Goal: Obtain resource: Obtain resource

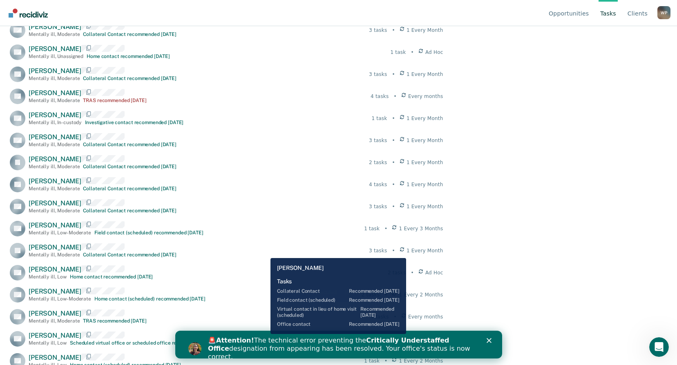
scroll to position [940, 0]
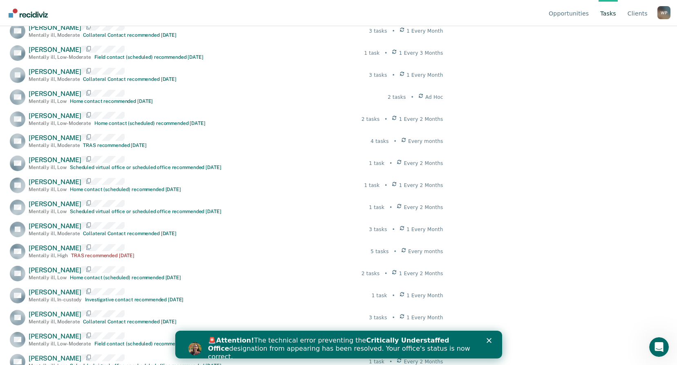
click at [607, 12] on link "Tasks" at bounding box center [607, 13] width 19 height 26
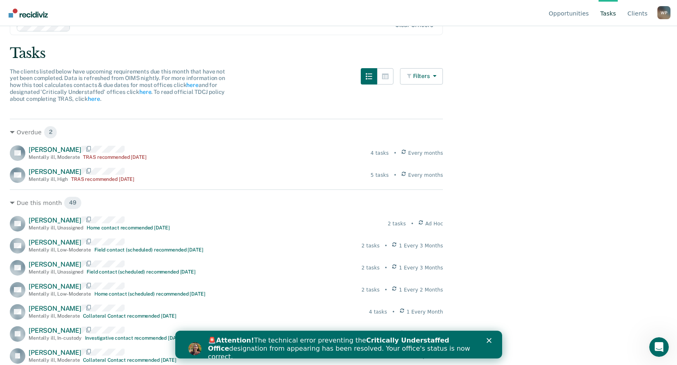
scroll to position [0, 0]
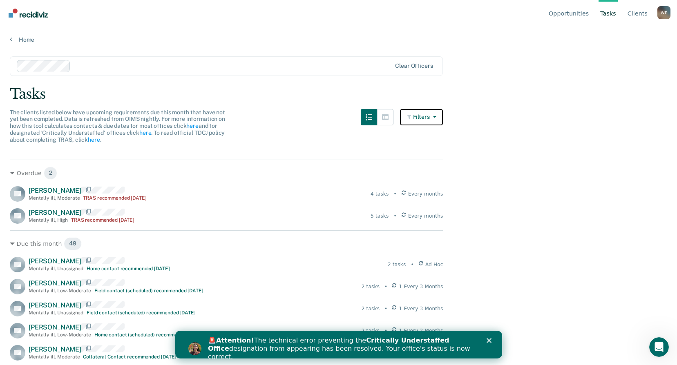
click at [436, 116] on icon "button" at bounding box center [433, 117] width 7 height 6
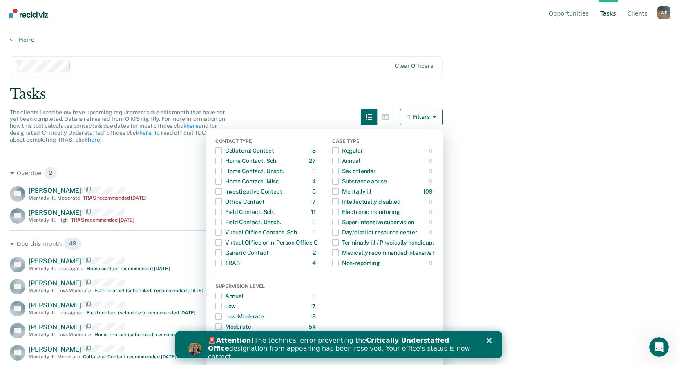
click at [503, 155] on main "Clear officers Tasks The clients listed below have upcoming requirements due th…" at bounding box center [338, 202] width 677 height 319
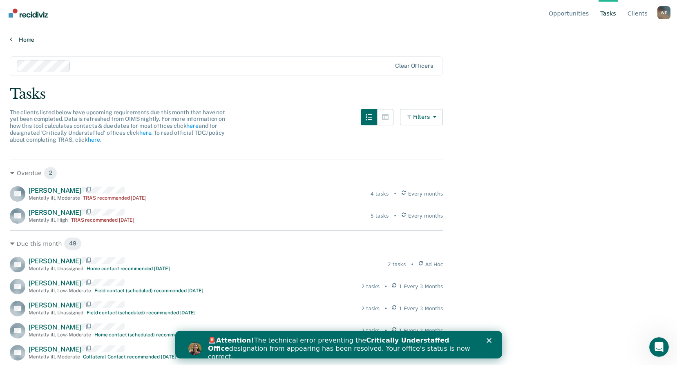
click at [22, 39] on link "Home" at bounding box center [338, 39] width 657 height 7
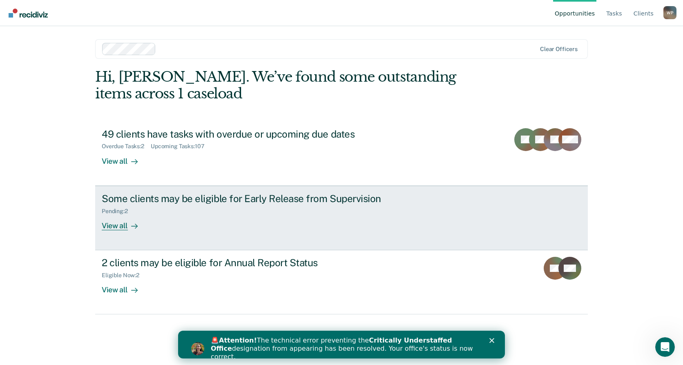
click at [119, 225] on div "View all" at bounding box center [125, 222] width 46 height 16
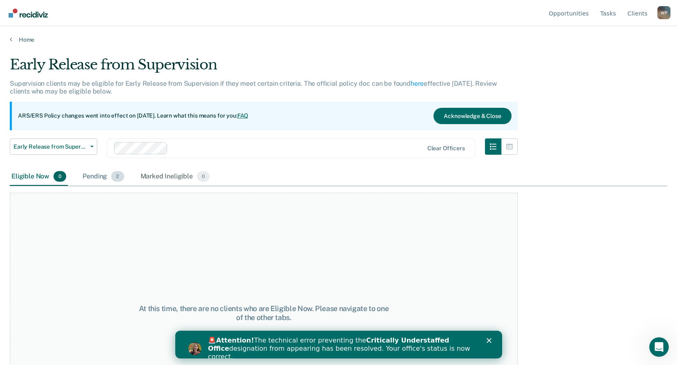
click at [92, 177] on div "Pending 2" at bounding box center [103, 177] width 45 height 18
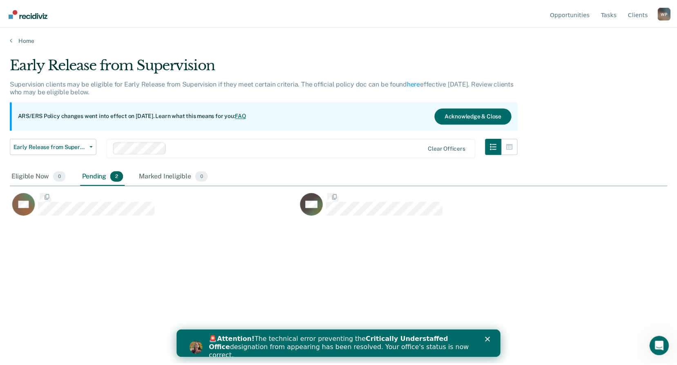
scroll to position [241, 657]
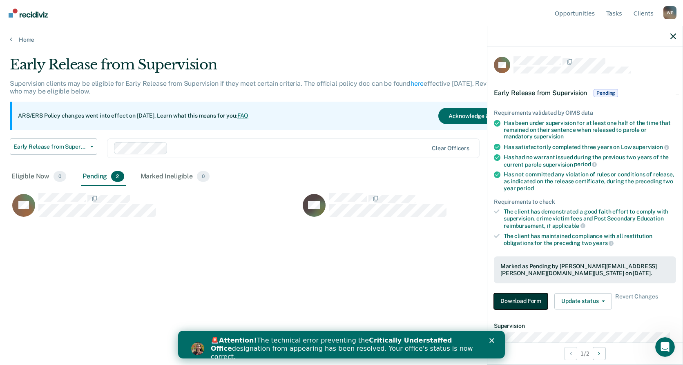
click at [515, 303] on button "Download Form" at bounding box center [521, 301] width 54 height 16
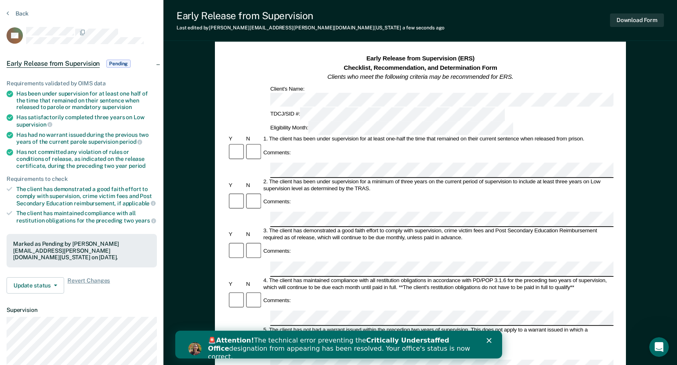
scroll to position [41, 0]
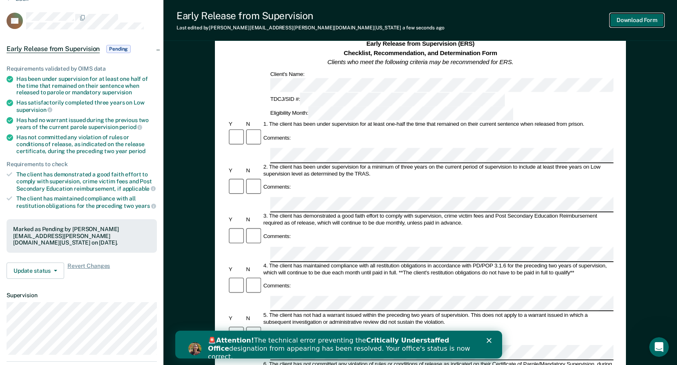
click at [630, 20] on button "Download Form" at bounding box center [637, 19] width 54 height 13
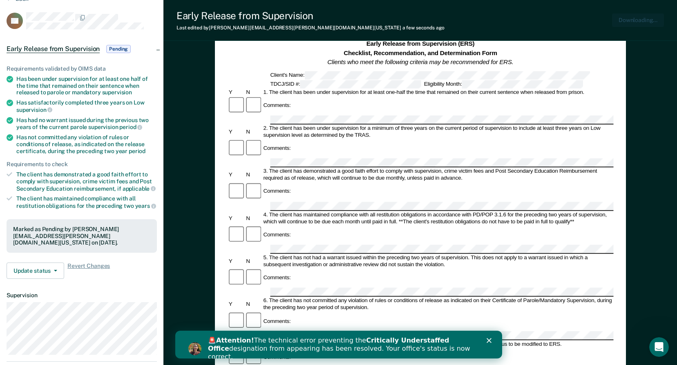
scroll to position [0, 0]
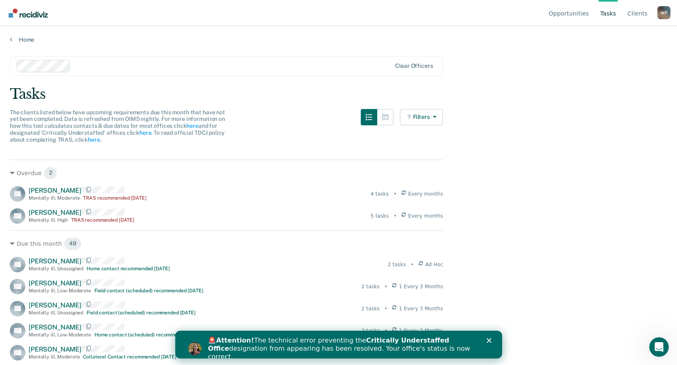
click at [29, 95] on div "Tasks" at bounding box center [338, 94] width 657 height 17
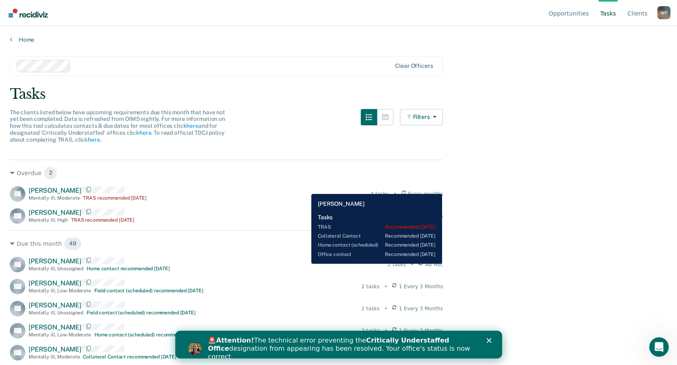
click at [305, 188] on div "TS Tommy Slaughter Mentally ill , Moderate TRAS recommended 2 years ago 4 tasks…" at bounding box center [226, 194] width 433 height 16
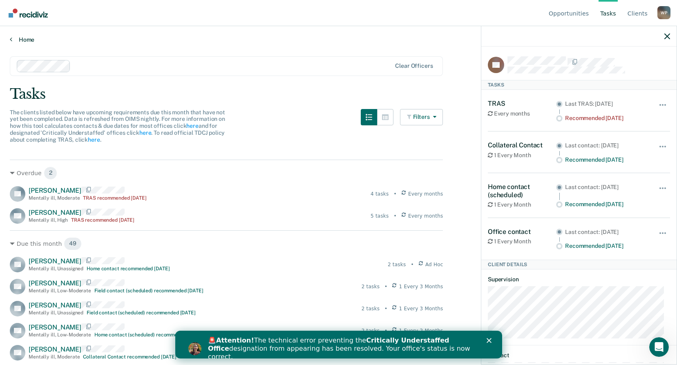
click at [24, 39] on link "Home" at bounding box center [338, 39] width 657 height 7
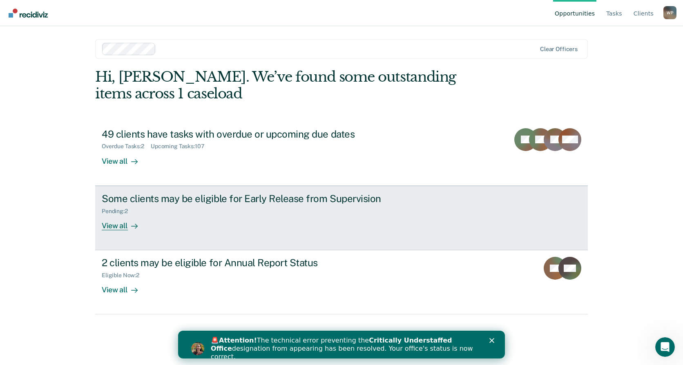
click at [109, 223] on div "View all" at bounding box center [125, 222] width 46 height 16
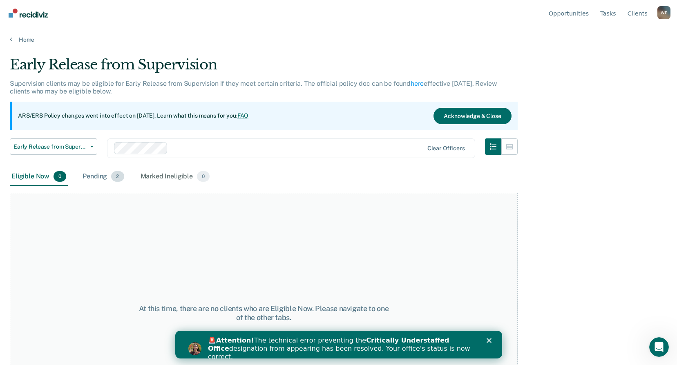
click at [92, 178] on div "Pending 2" at bounding box center [103, 177] width 45 height 18
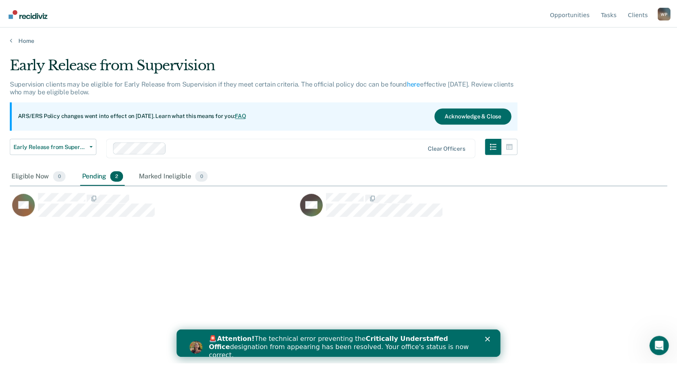
scroll to position [241, 657]
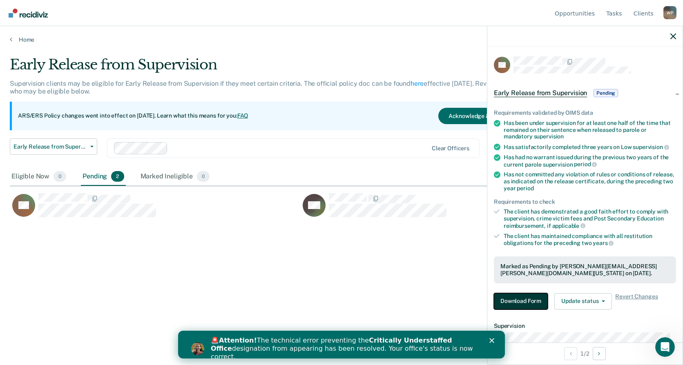
click at [513, 298] on button "Download Form" at bounding box center [521, 301] width 54 height 16
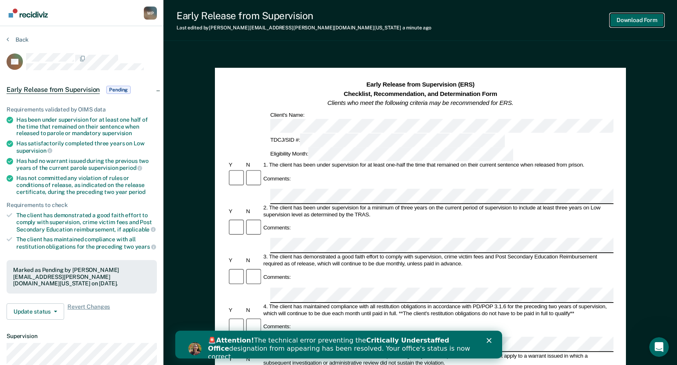
click at [623, 20] on button "Download Form" at bounding box center [637, 19] width 54 height 13
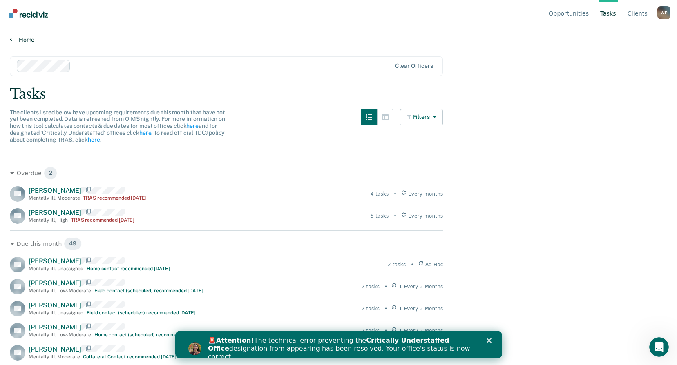
click at [22, 38] on link "Home" at bounding box center [338, 39] width 657 height 7
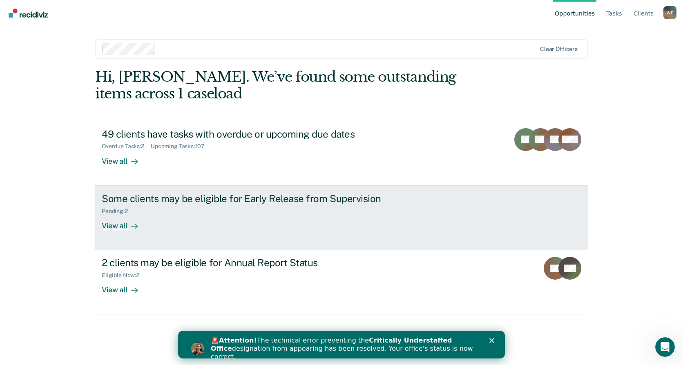
click at [117, 226] on div "View all" at bounding box center [125, 222] width 46 height 16
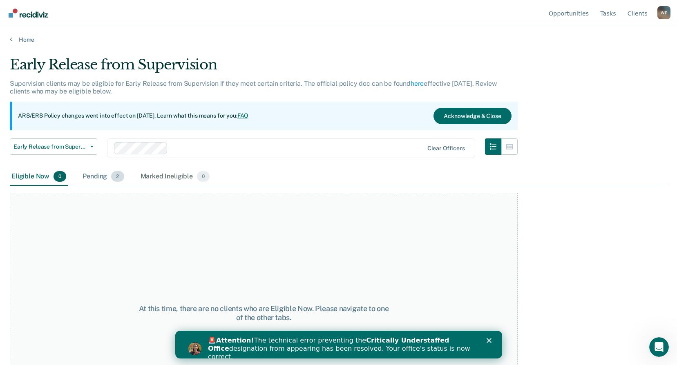
click at [105, 176] on div "Pending 2" at bounding box center [103, 177] width 45 height 18
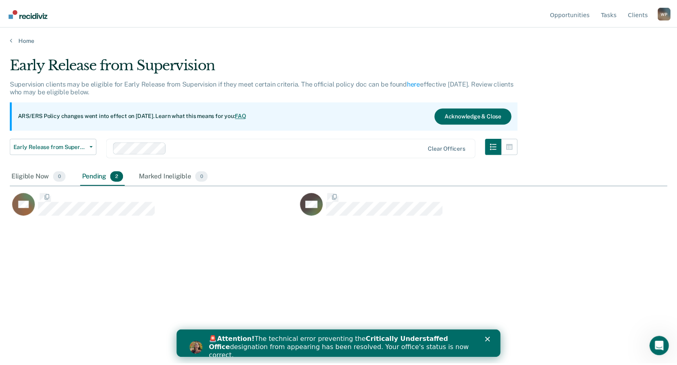
scroll to position [241, 657]
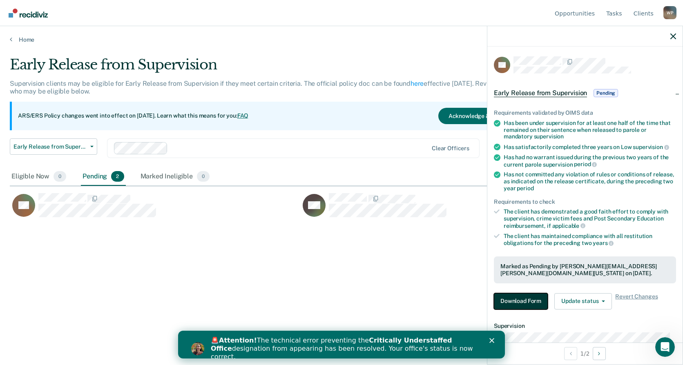
click at [511, 298] on button "Download Form" at bounding box center [521, 301] width 54 height 16
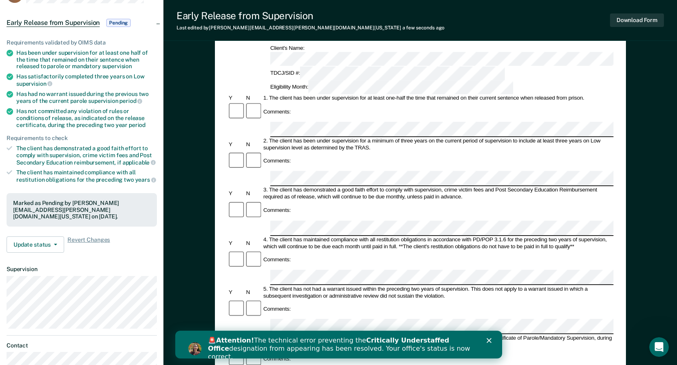
scroll to position [82, 0]
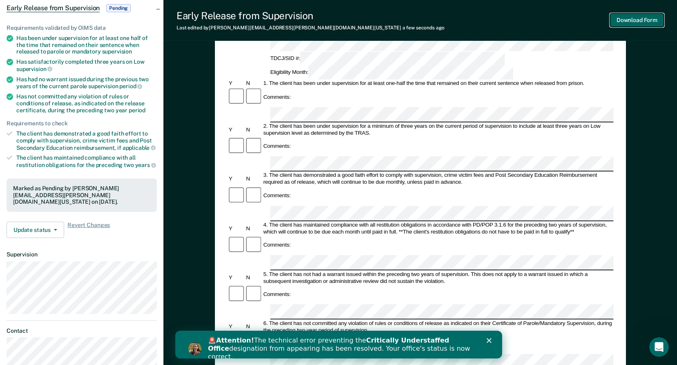
click at [630, 18] on button "Download Form" at bounding box center [637, 19] width 54 height 13
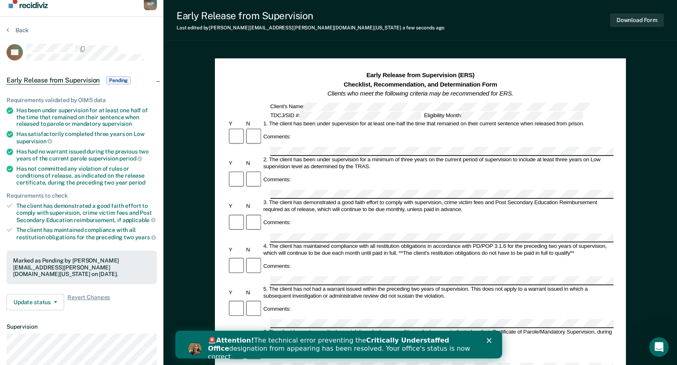
scroll to position [0, 0]
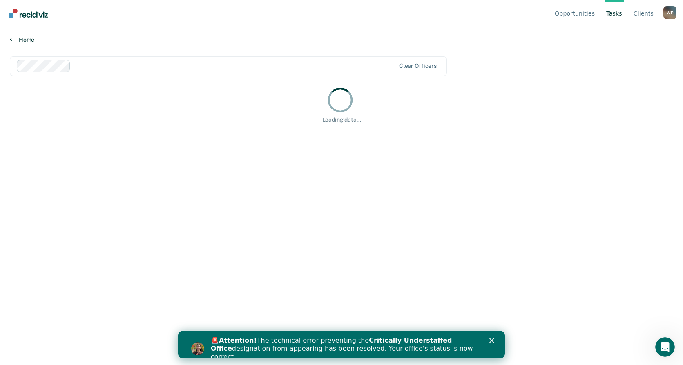
click at [14, 38] on link "Home" at bounding box center [341, 39] width 663 height 7
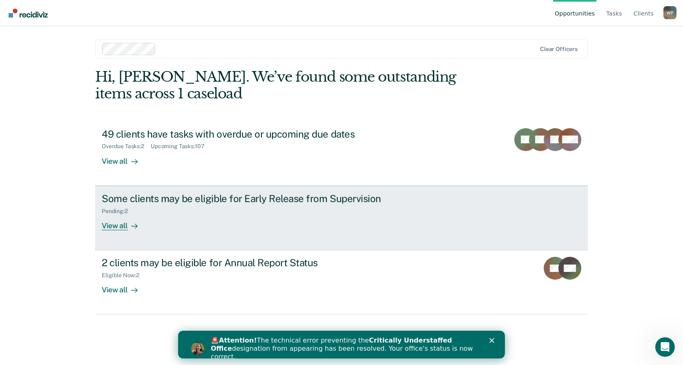
click at [114, 223] on div "View all" at bounding box center [125, 222] width 46 height 16
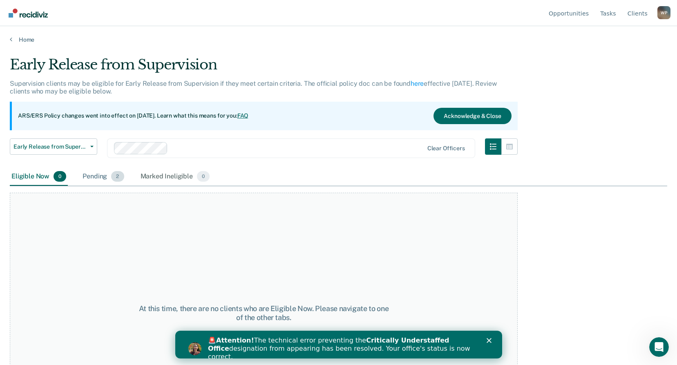
click at [92, 177] on div "Pending 2" at bounding box center [103, 177] width 45 height 18
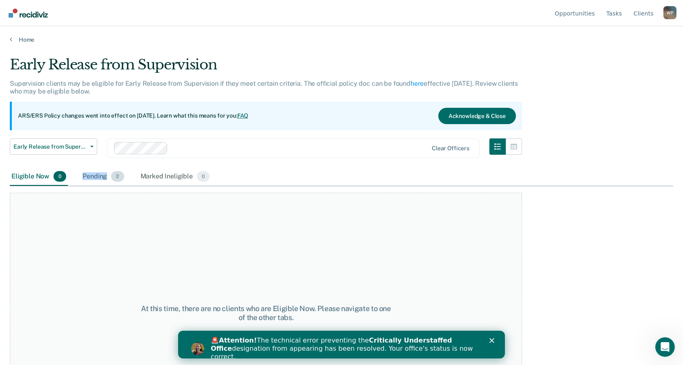
click at [92, 177] on div "Pending 2" at bounding box center [103, 177] width 45 height 18
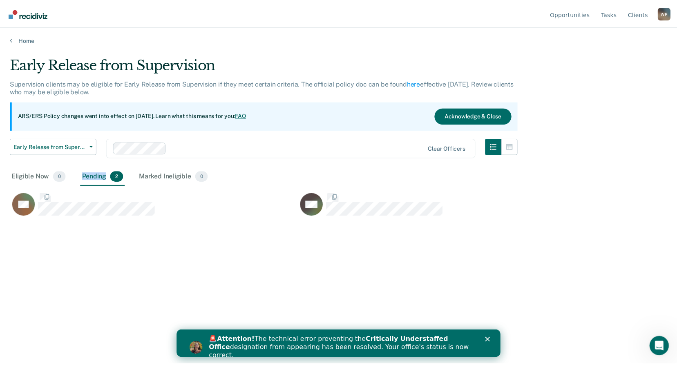
scroll to position [241, 657]
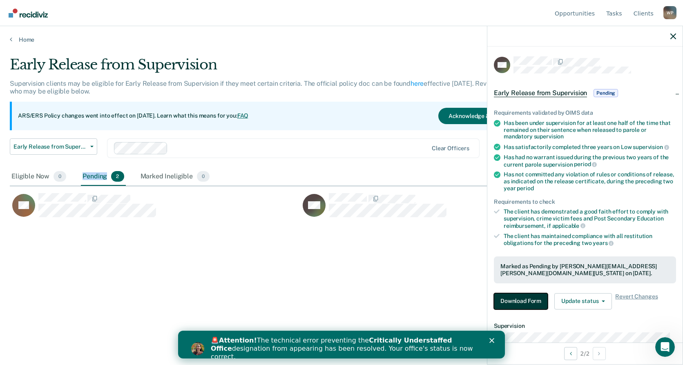
click at [512, 300] on button "Download Form" at bounding box center [521, 301] width 54 height 16
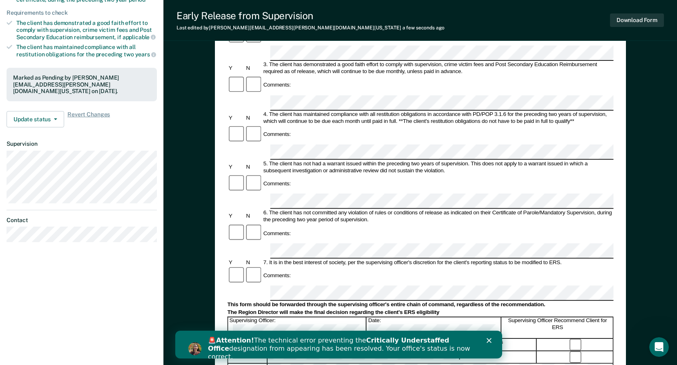
scroll to position [204, 0]
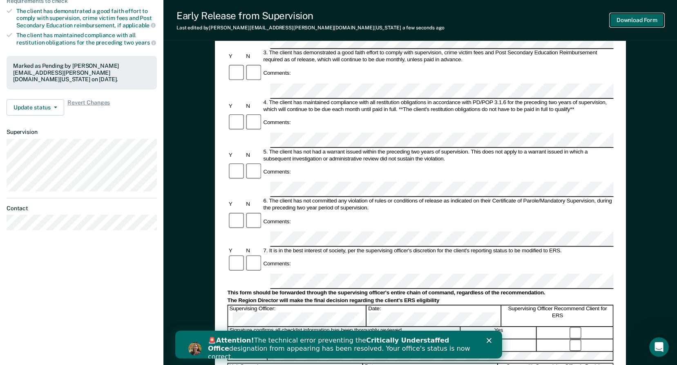
click at [627, 22] on button "Download Form" at bounding box center [637, 19] width 54 height 13
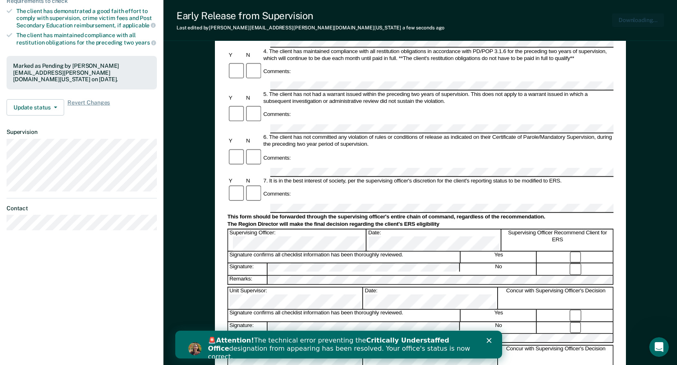
scroll to position [0, 0]
